Goal: Check status

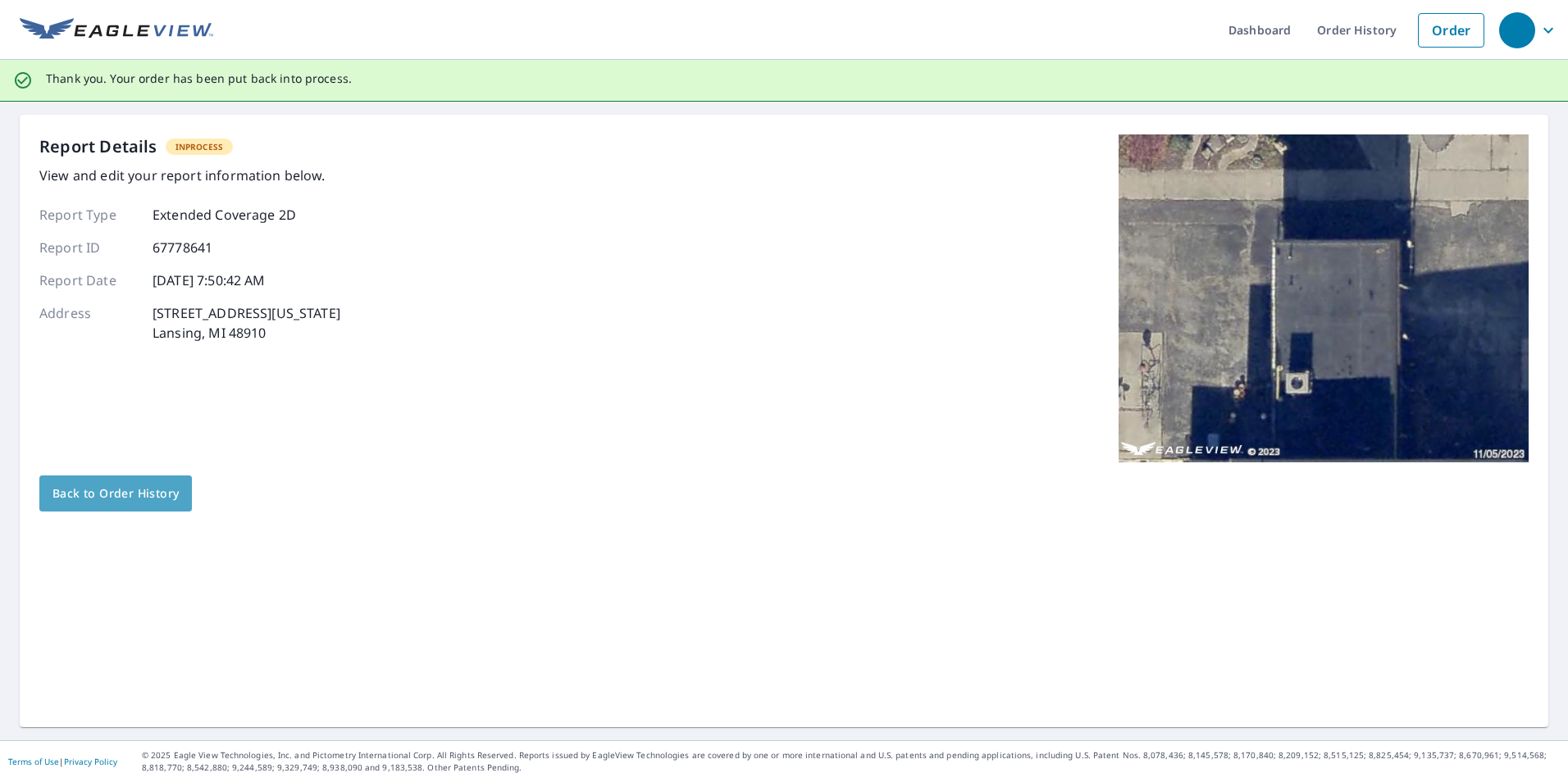
click at [123, 502] on span "Back to Order History" at bounding box center [115, 494] width 127 height 21
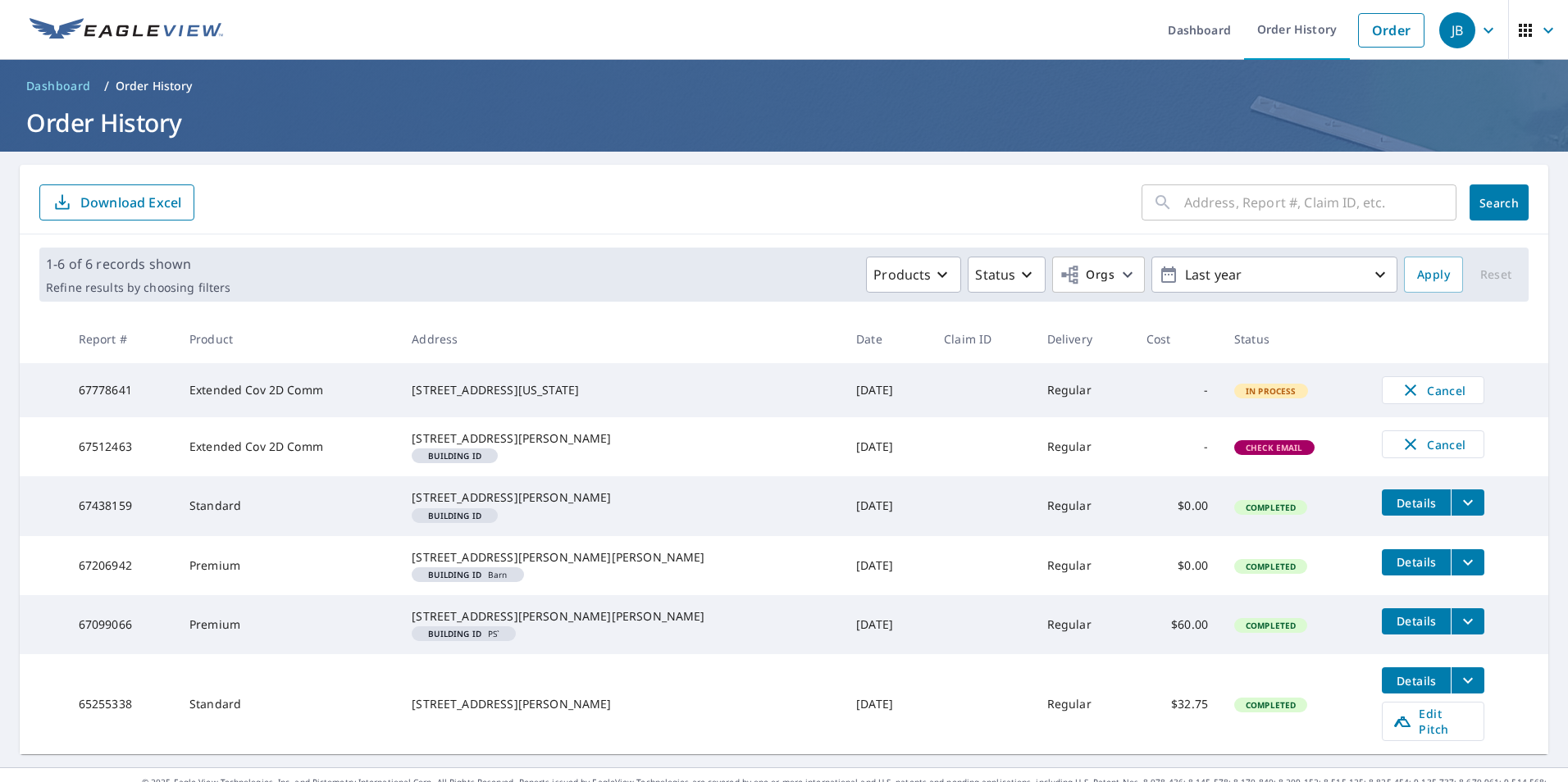
click at [300, 394] on td "Extended Cov 2D Comm" at bounding box center [288, 390] width 222 height 54
